Goal: Task Accomplishment & Management: Manage account settings

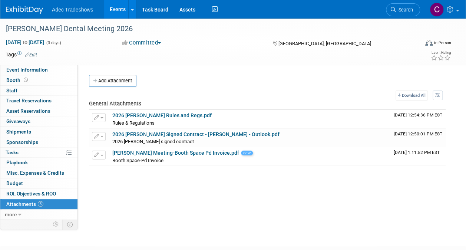
click at [112, 13] on link "Events" at bounding box center [117, 9] width 27 height 19
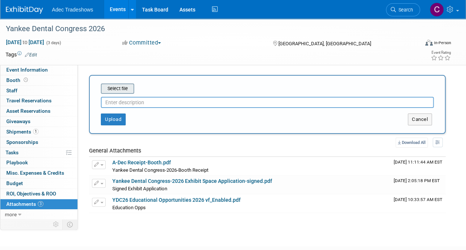
click at [129, 90] on input "file" at bounding box center [89, 88] width 88 height 9
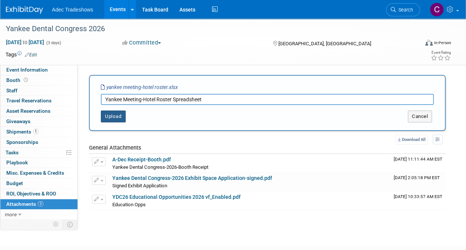
type input "Yankee Meeting-Hotel Roster Spreadsheet"
click at [109, 119] on button "Upload" at bounding box center [113, 116] width 25 height 12
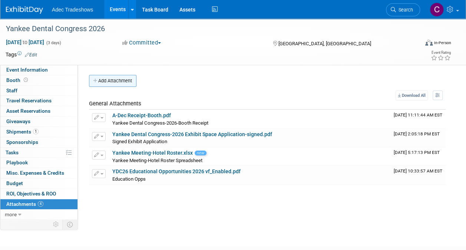
click at [120, 82] on button "Add Attachment" at bounding box center [112, 81] width 47 height 12
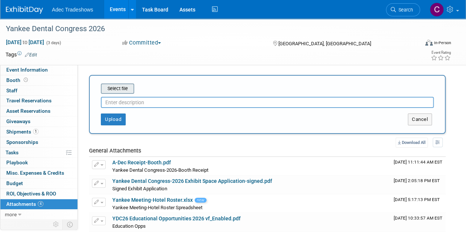
click at [123, 92] on input "file" at bounding box center [89, 88] width 88 height 9
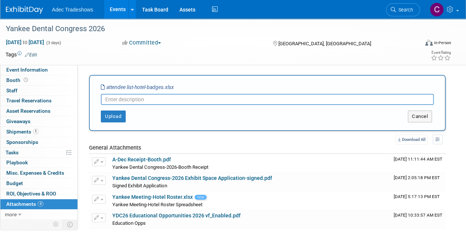
click at [121, 102] on input "text" at bounding box center [267, 99] width 333 height 11
type input "Attendee-Hotel-Badge List"
click at [113, 120] on button "Upload" at bounding box center [113, 116] width 25 height 12
